Goal: Use online tool/utility: Utilize a website feature to perform a specific function

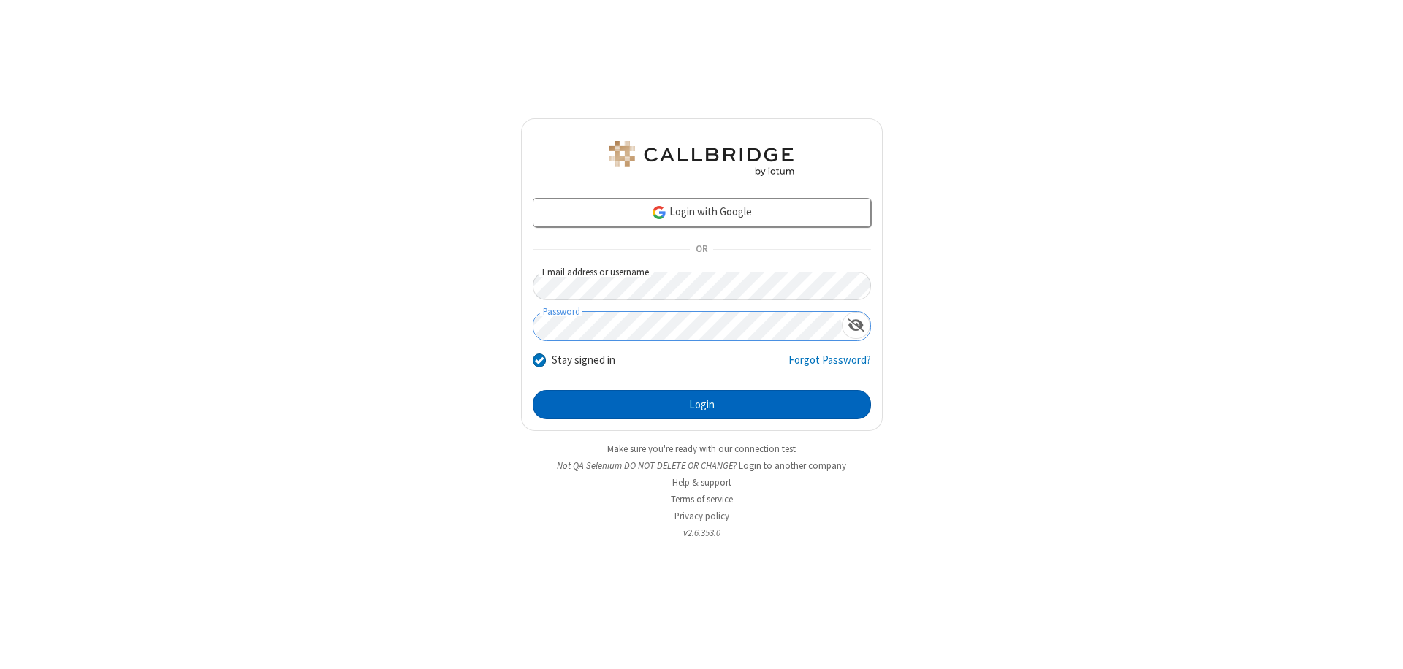
click at [702, 405] on button "Login" at bounding box center [702, 404] width 338 height 29
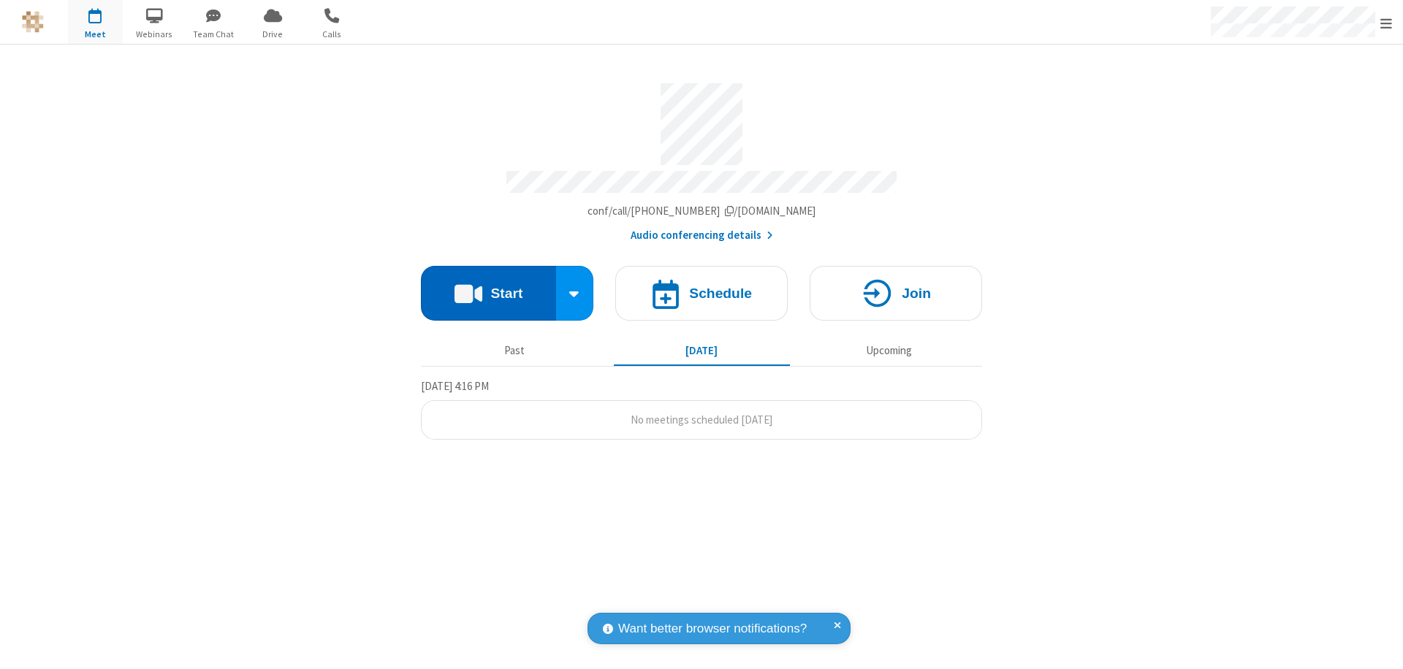
click at [488, 286] on button "Start" at bounding box center [488, 293] width 135 height 55
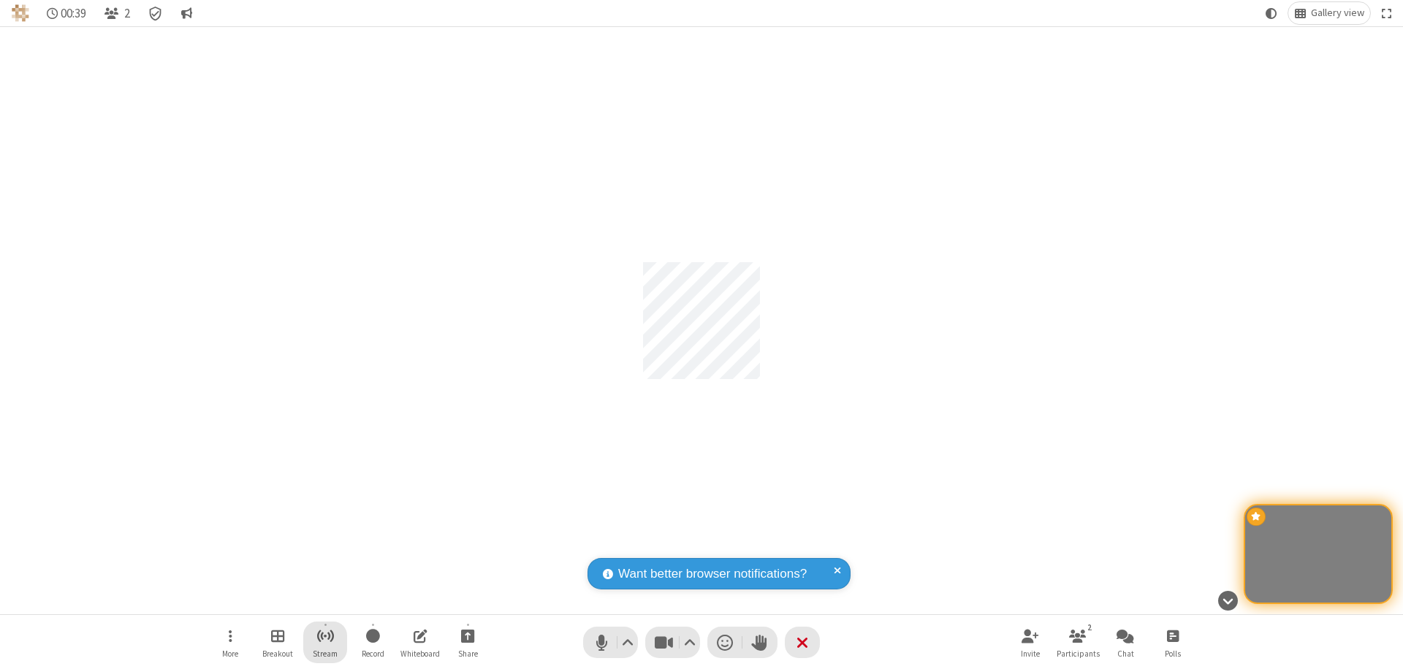
click at [325, 642] on span "Start streaming" at bounding box center [325, 636] width 18 height 18
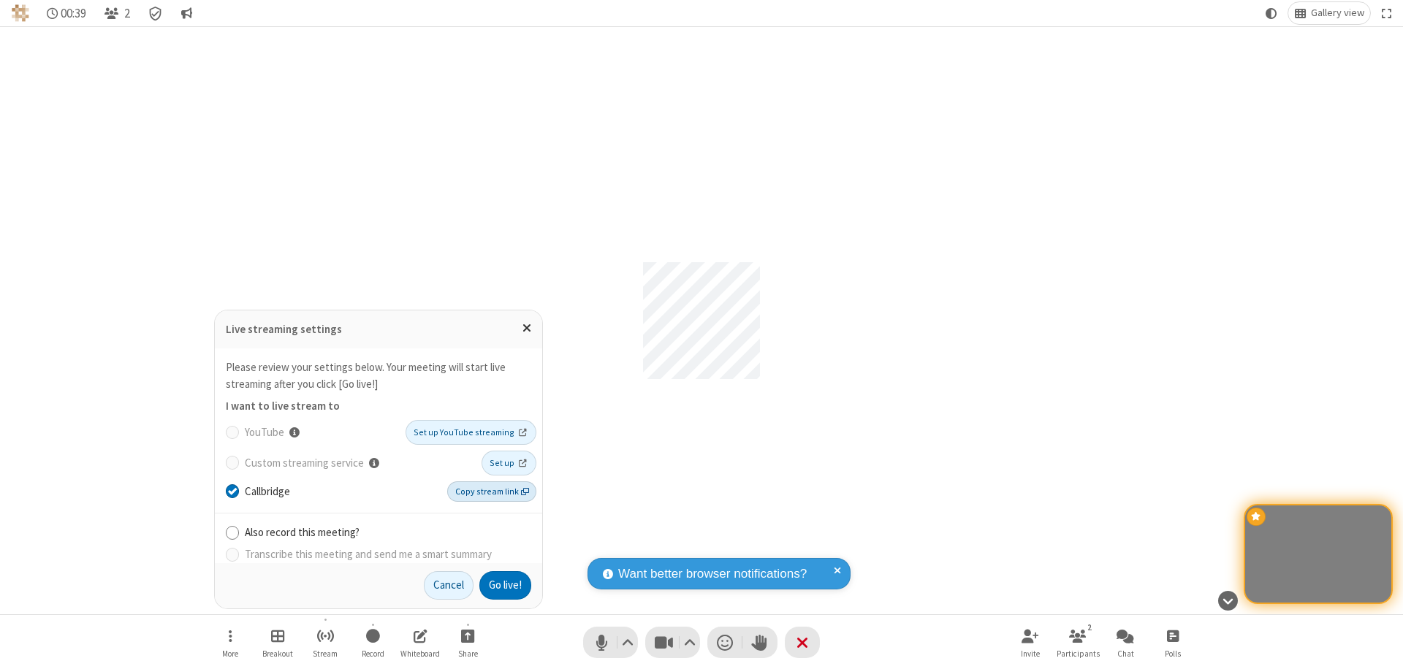
click at [493, 491] on span "Copy stream link" at bounding box center [492, 491] width 74 height 13
click at [504, 585] on button "Go live!" at bounding box center [505, 585] width 52 height 29
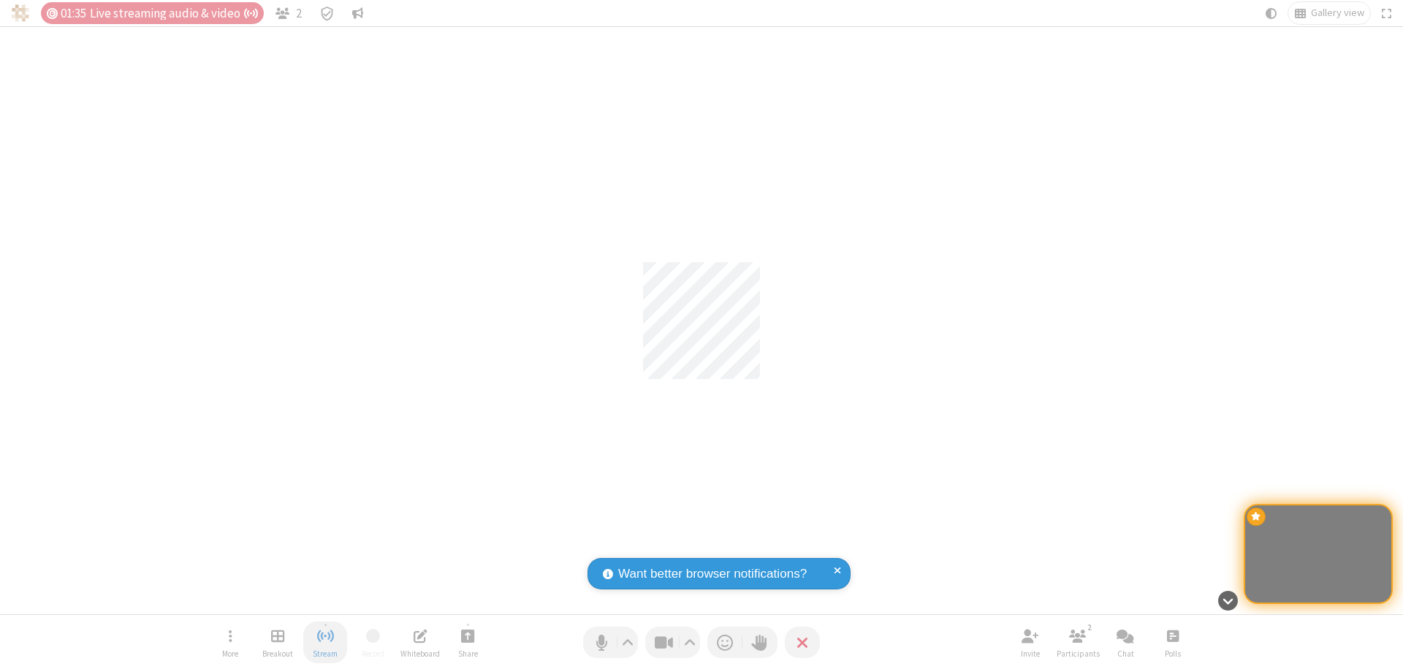
click at [325, 642] on span "Stop streaming" at bounding box center [325, 636] width 18 height 18
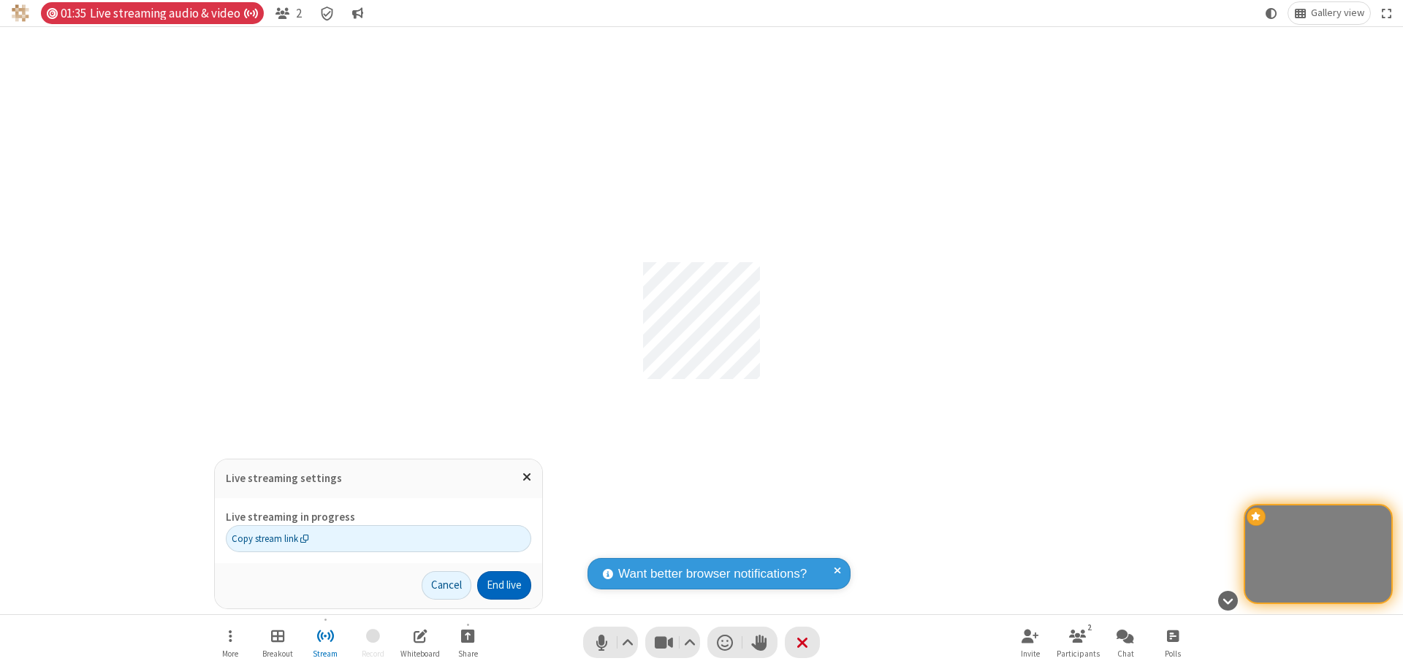
click at [503, 585] on button "End live" at bounding box center [504, 585] width 54 height 29
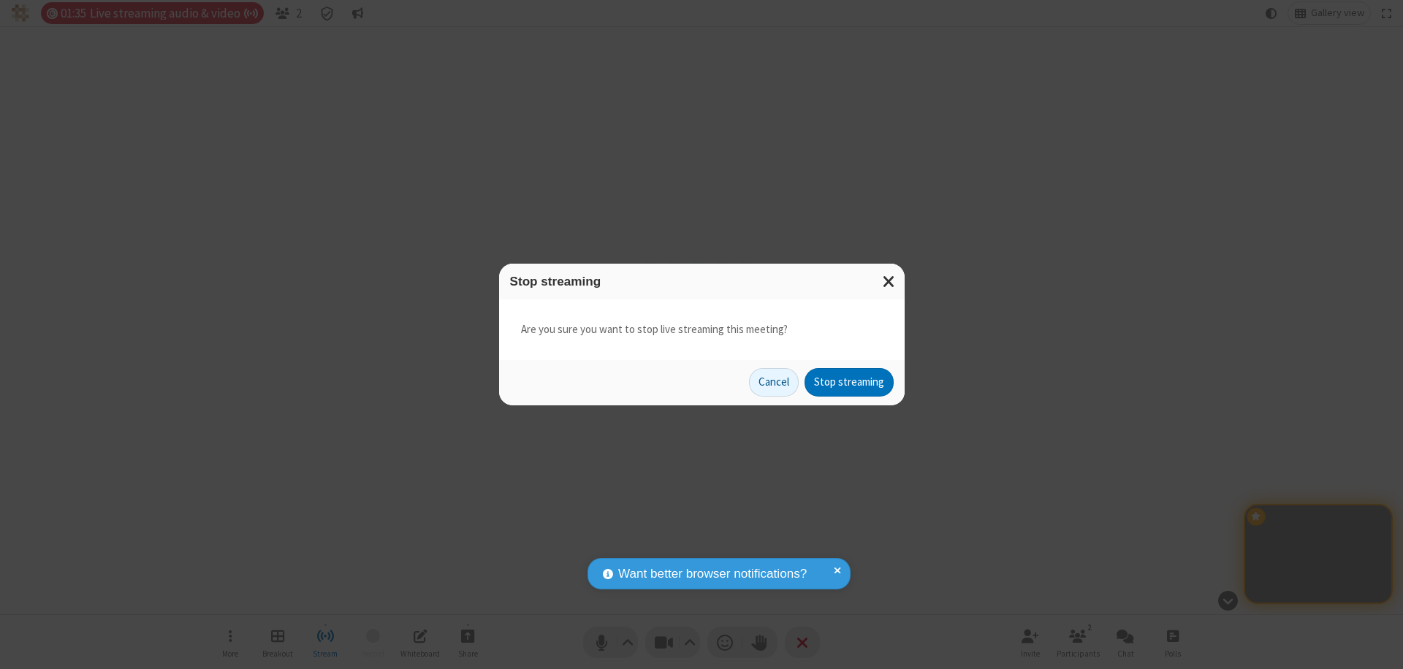
click at [849, 382] on button "Stop streaming" at bounding box center [849, 382] width 89 height 29
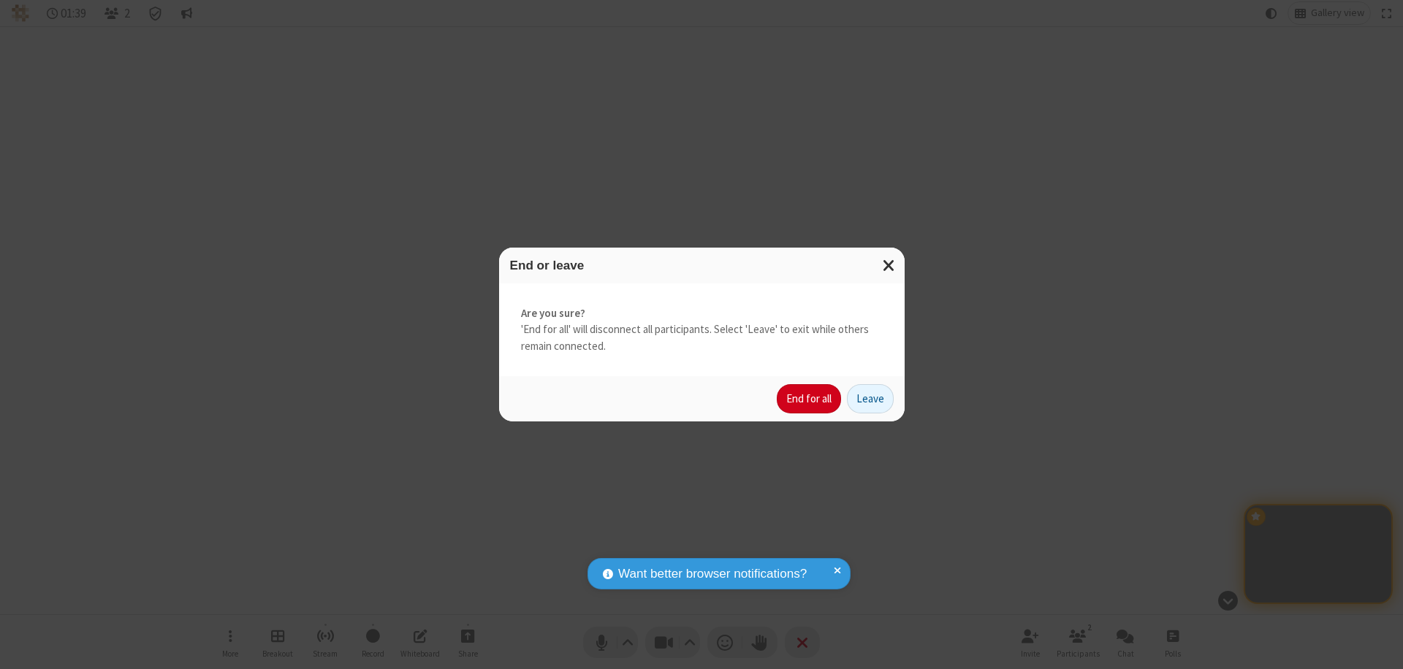
click at [810, 399] on button "End for all" at bounding box center [809, 398] width 64 height 29
